Goal: Task Accomplishment & Management: Manage account settings

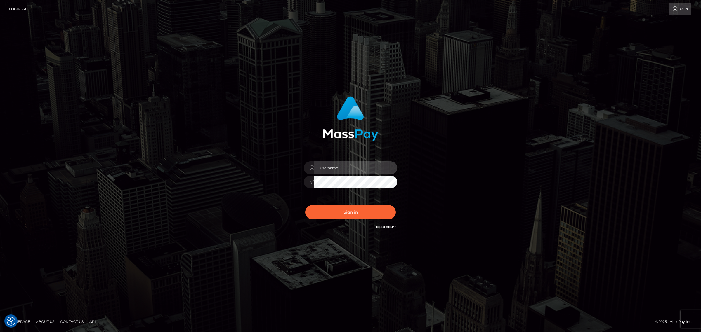
click at [335, 170] on input "text" at bounding box center [355, 168] width 83 height 13
type input "gunjan.k"
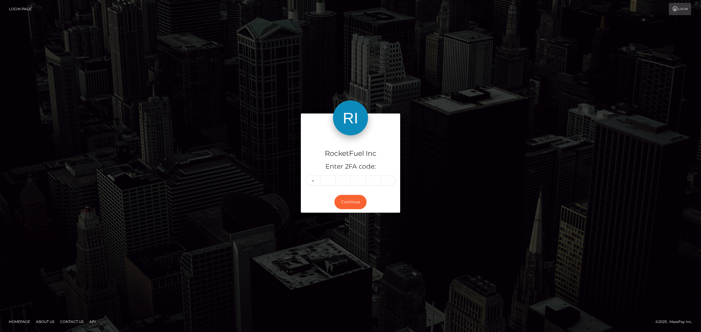
type input "7"
type input "4"
type input "5"
type input "3"
type input "0"
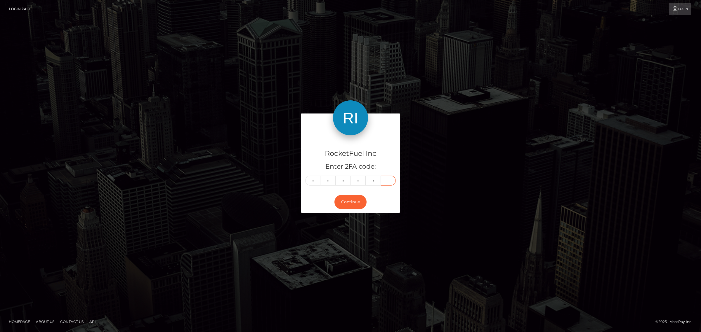
type input "1"
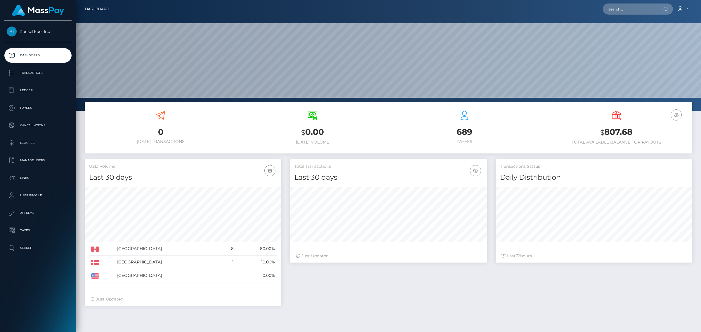
scroll to position [103, 196]
